Goal: Find specific page/section: Find specific page/section

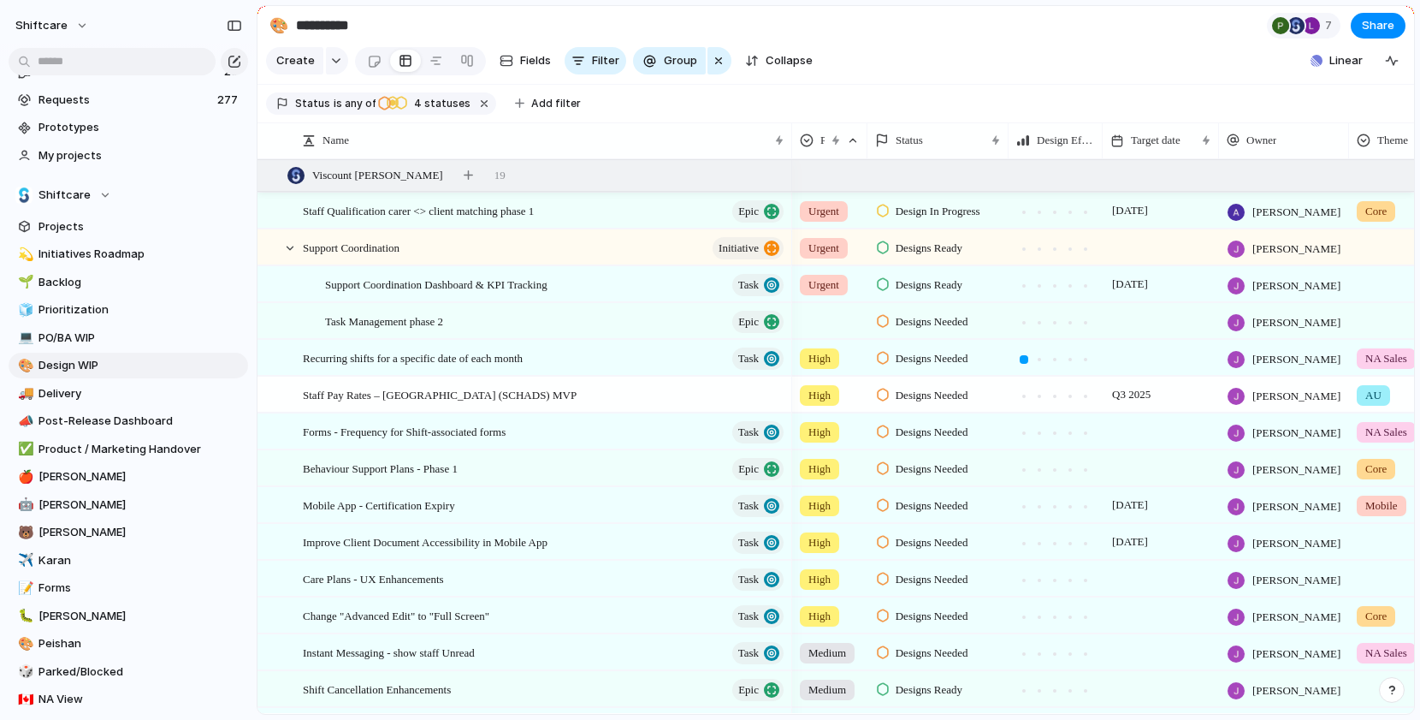
scroll to position [21, 0]
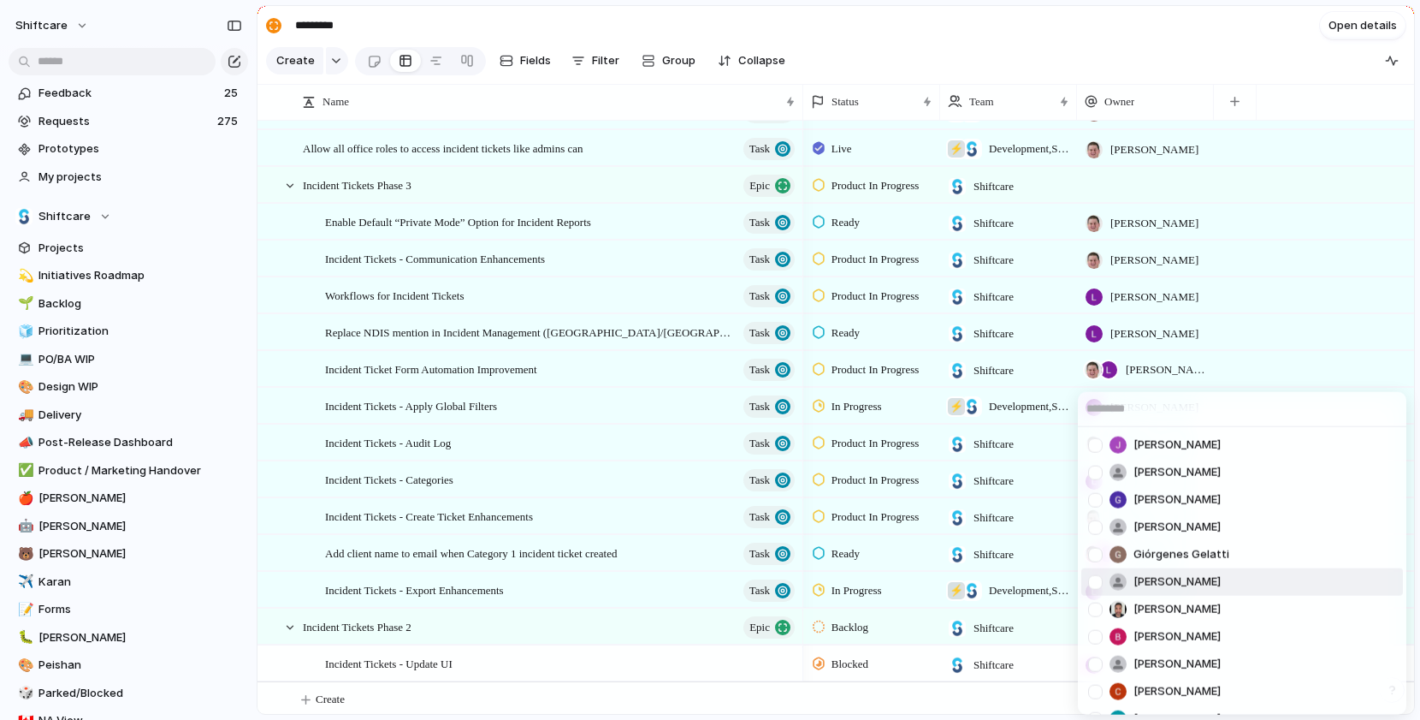
scroll to position [102, 0]
